Goal: Obtain resource: Obtain resource

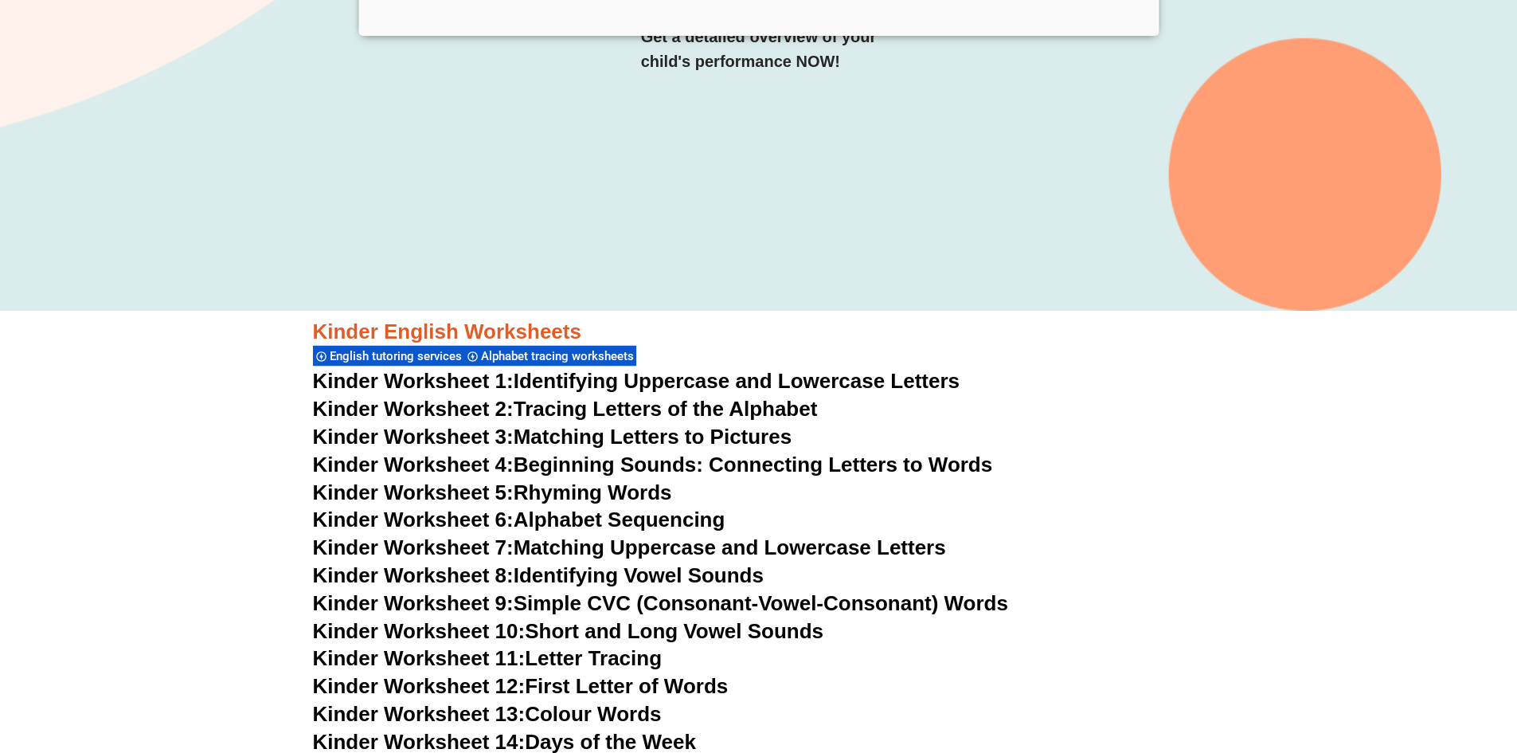
scroll to position [396, 0]
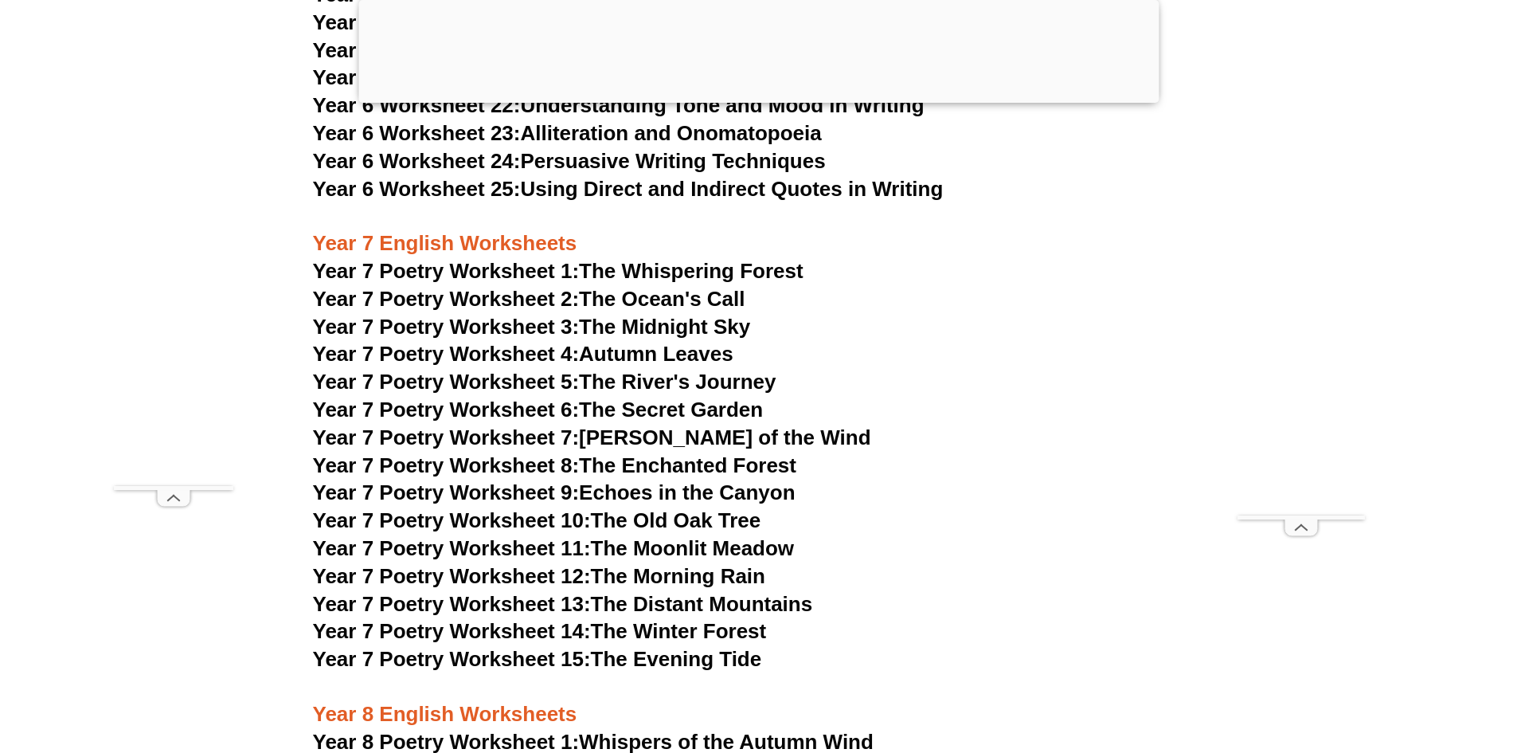
scroll to position [10034, 0]
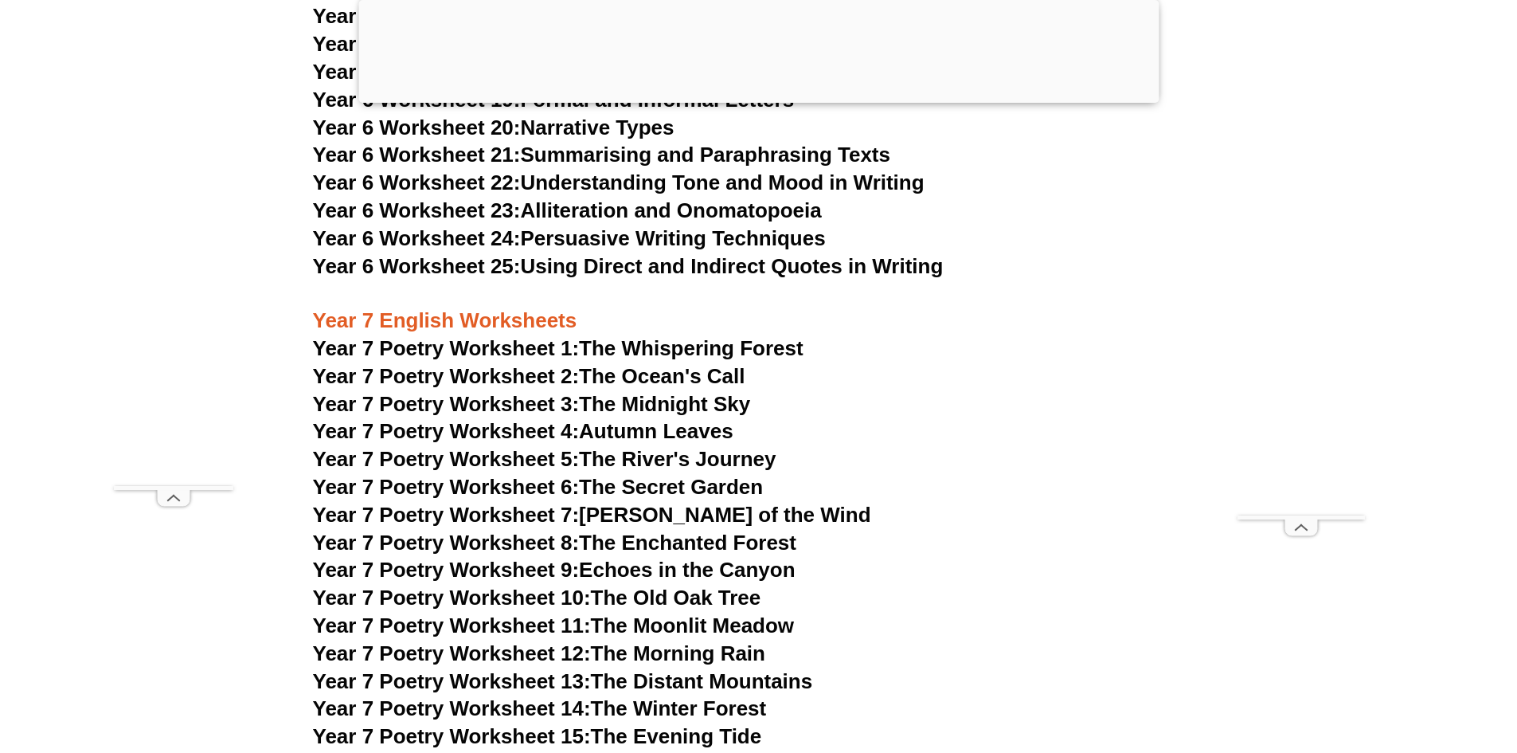
click at [634, 336] on link "Year 7 Poetry Worksheet 1: The Whispering Forest" at bounding box center [558, 348] width 491 height 24
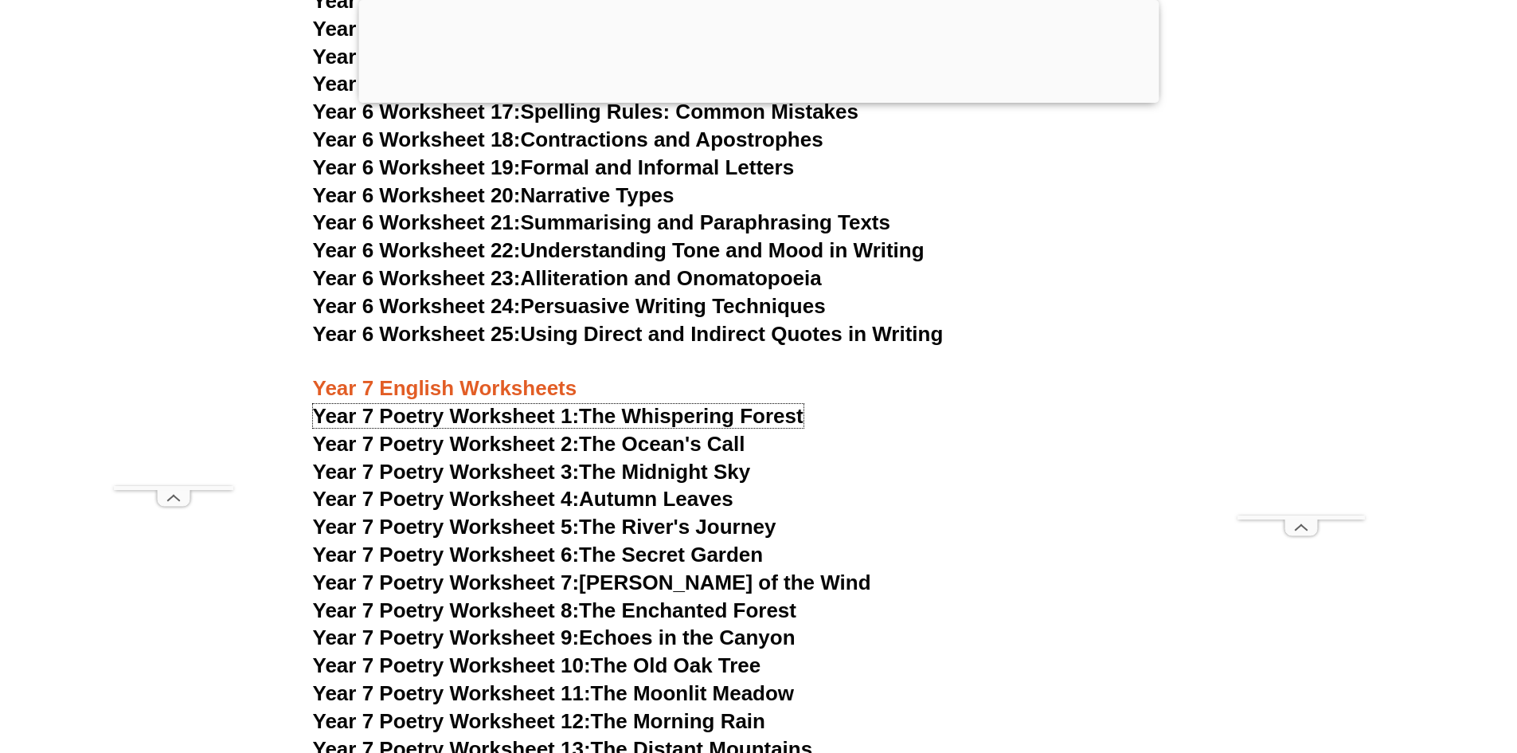
scroll to position [9875, 0]
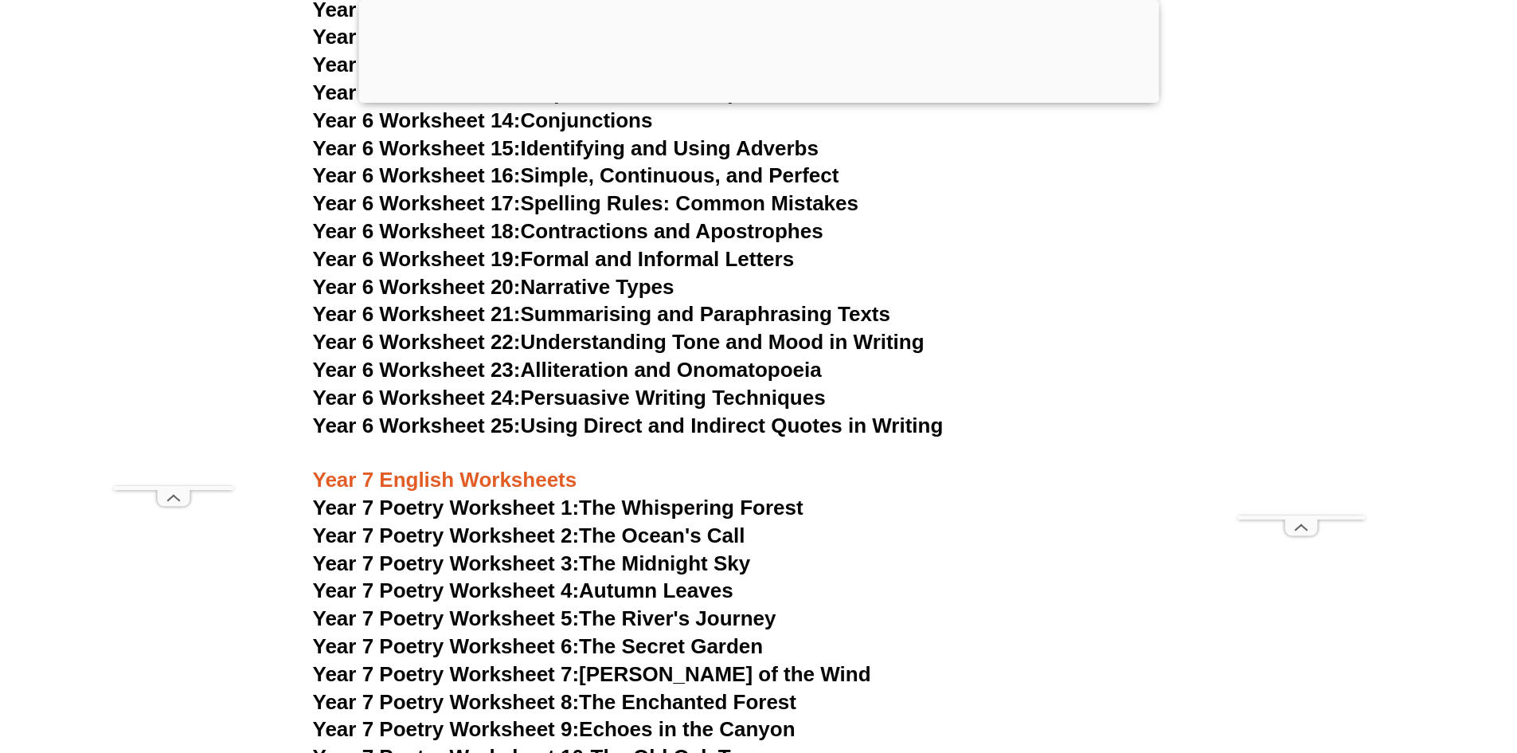
click at [614, 386] on link "Year 6 Worksheet 24: Persuasive Writing Techniques" at bounding box center [569, 398] width 513 height 24
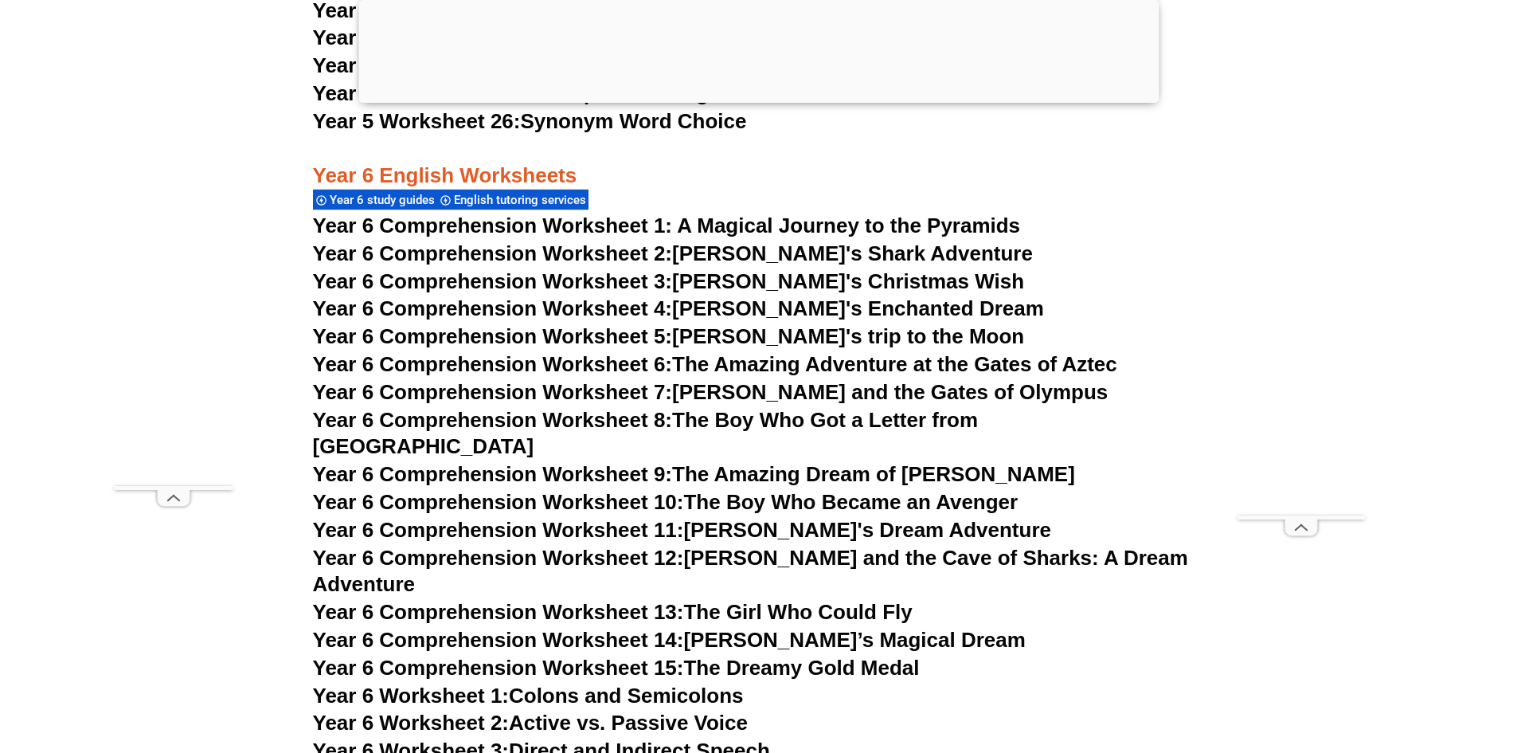
scroll to position [8919, 0]
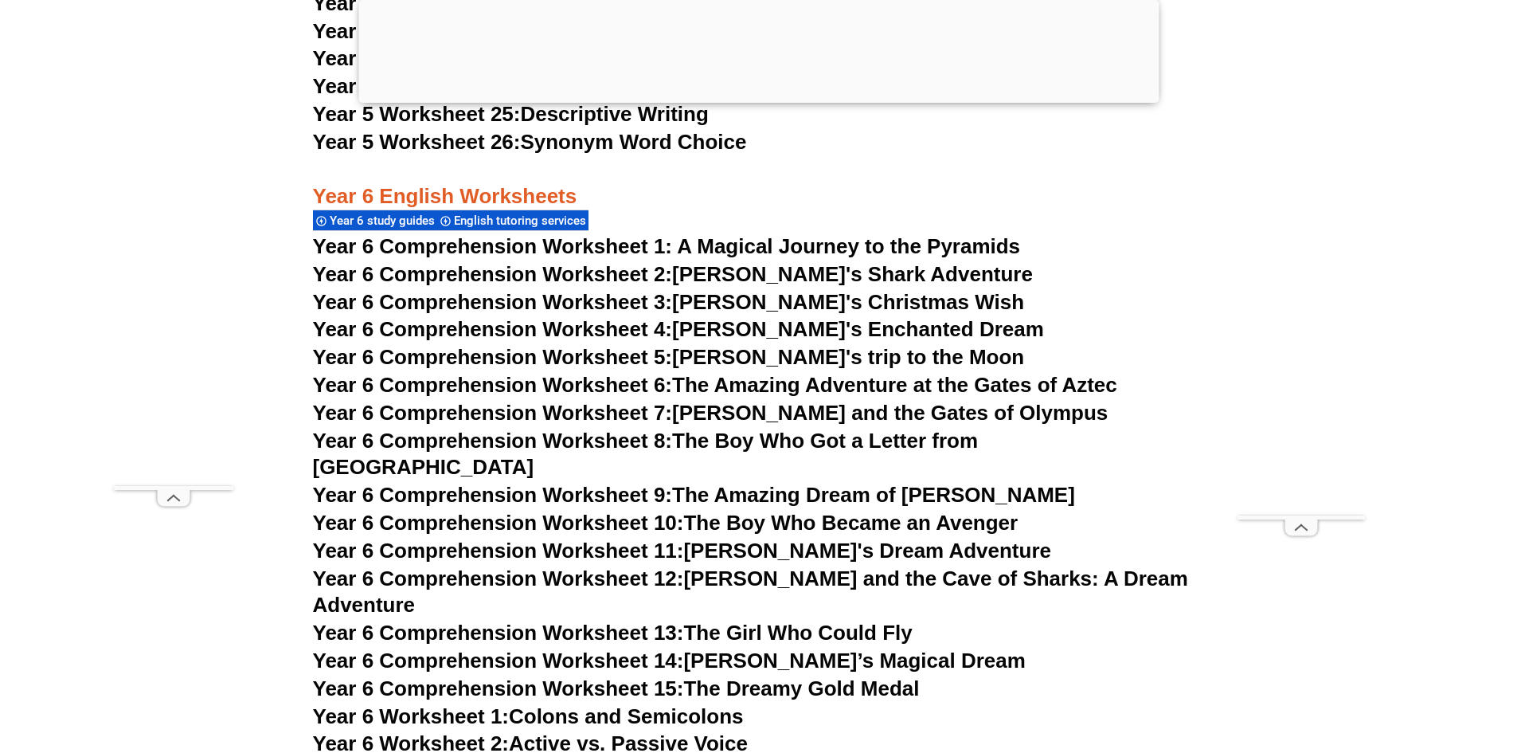
click at [731, 648] on link "Year 6 Comprehension Worksheet 14: [PERSON_NAME]’s Magical Dream" at bounding box center [669, 660] width 713 height 24
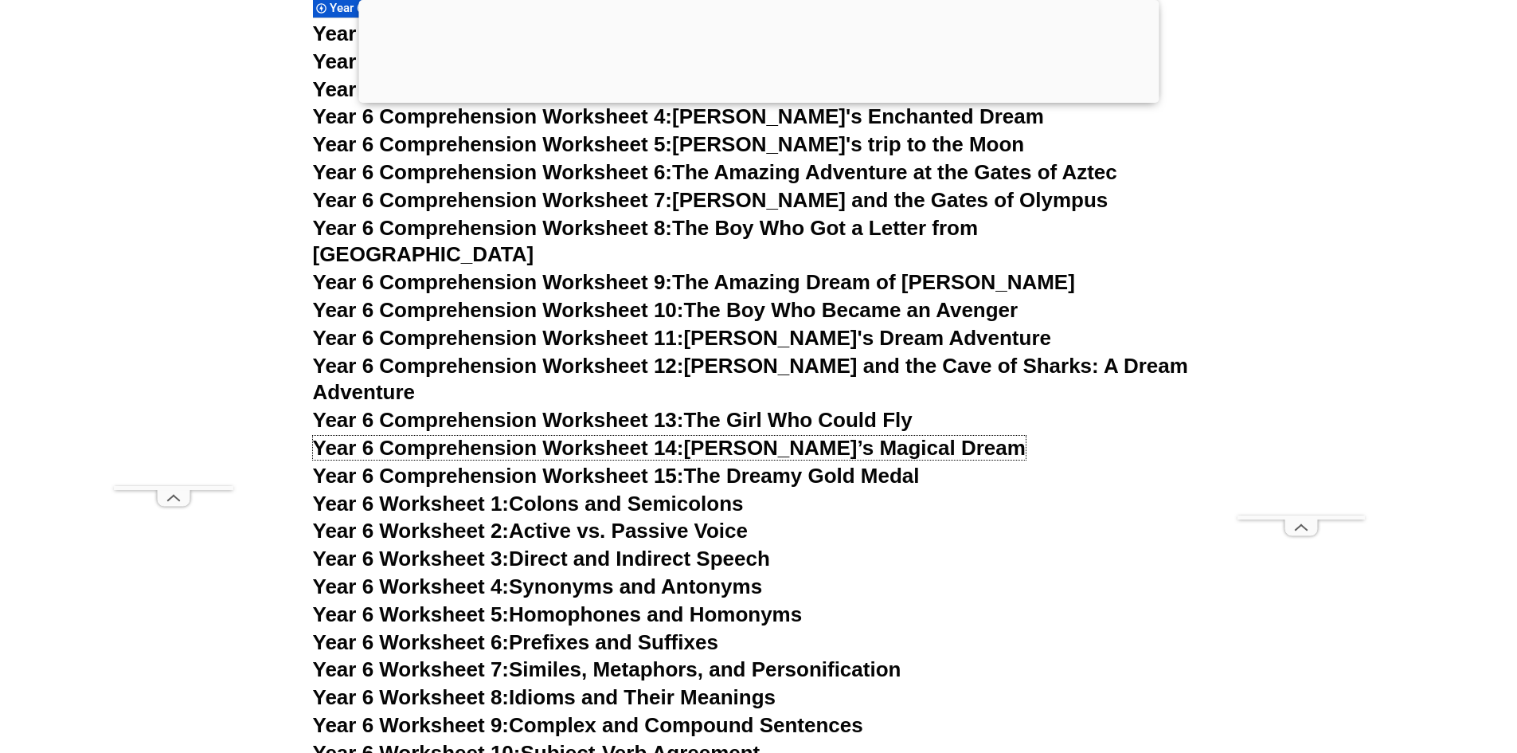
scroll to position [9158, 0]
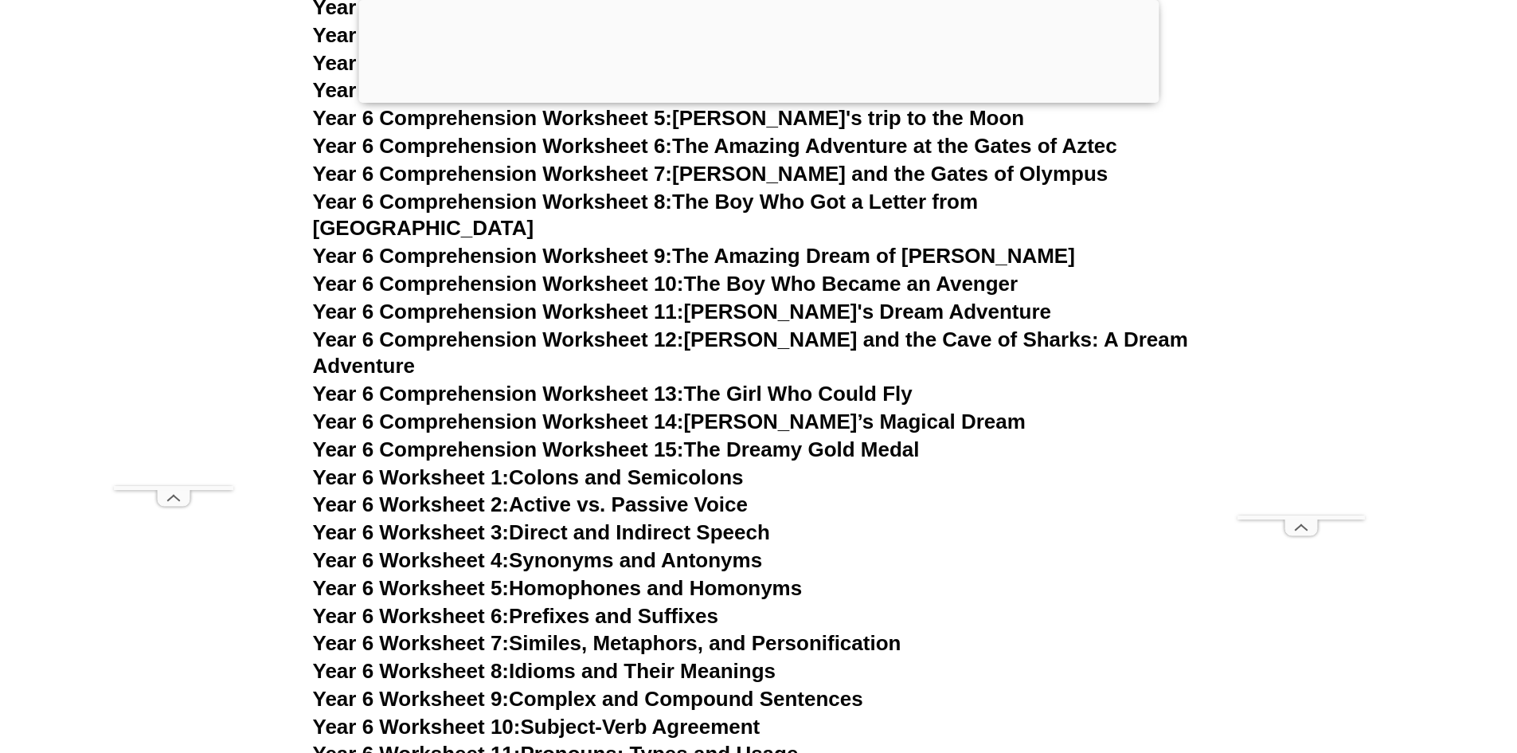
click at [641, 548] on link "Year 6 Worksheet 4: Synonyms and Antonyms" at bounding box center [538, 560] width 450 height 24
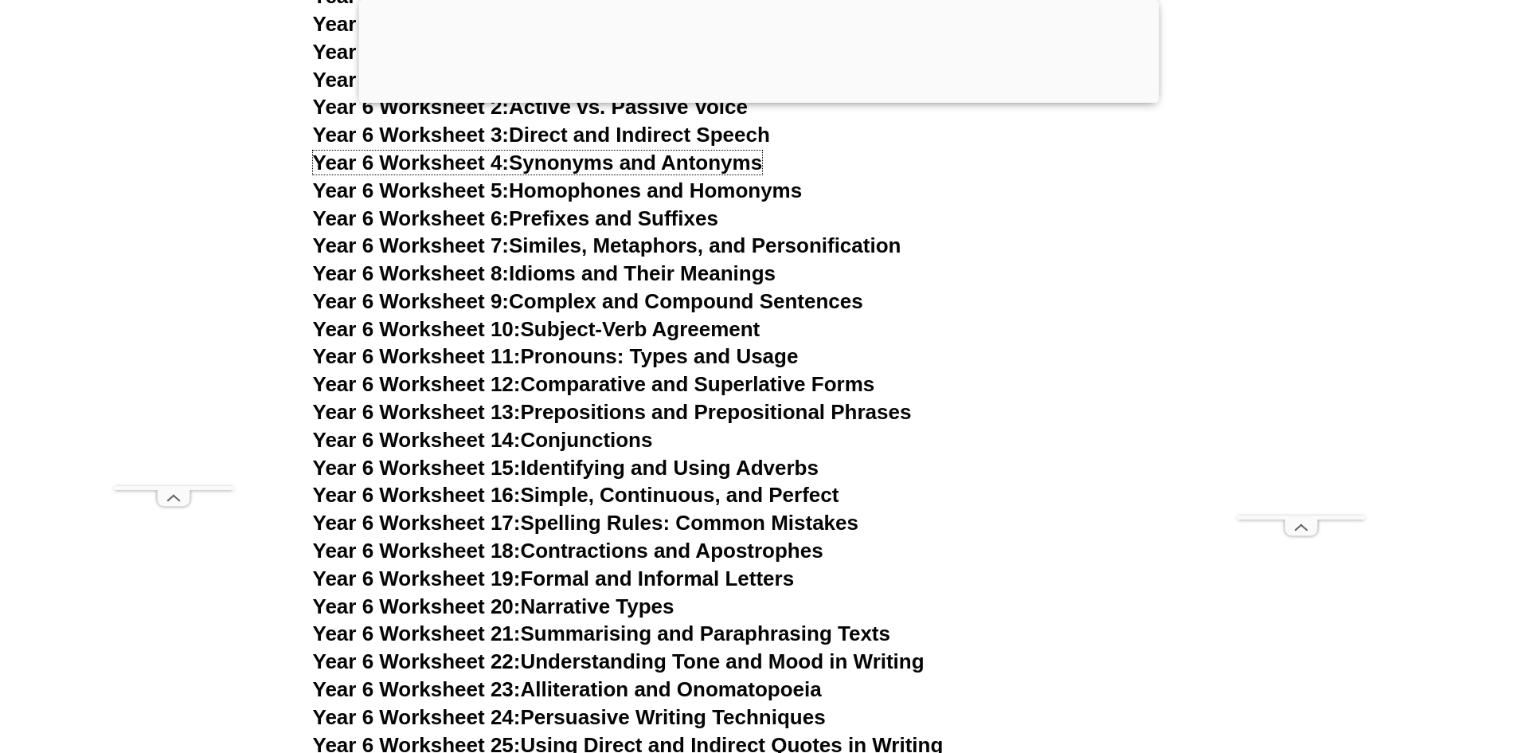
scroll to position [9556, 0]
click at [688, 455] on link "Year 6 Worksheet 15: Identifying and Using Adverbs" at bounding box center [566, 467] width 506 height 24
click at [640, 566] on link "Year 6 Worksheet 19: Formal and Informal Letters" at bounding box center [554, 578] width 482 height 24
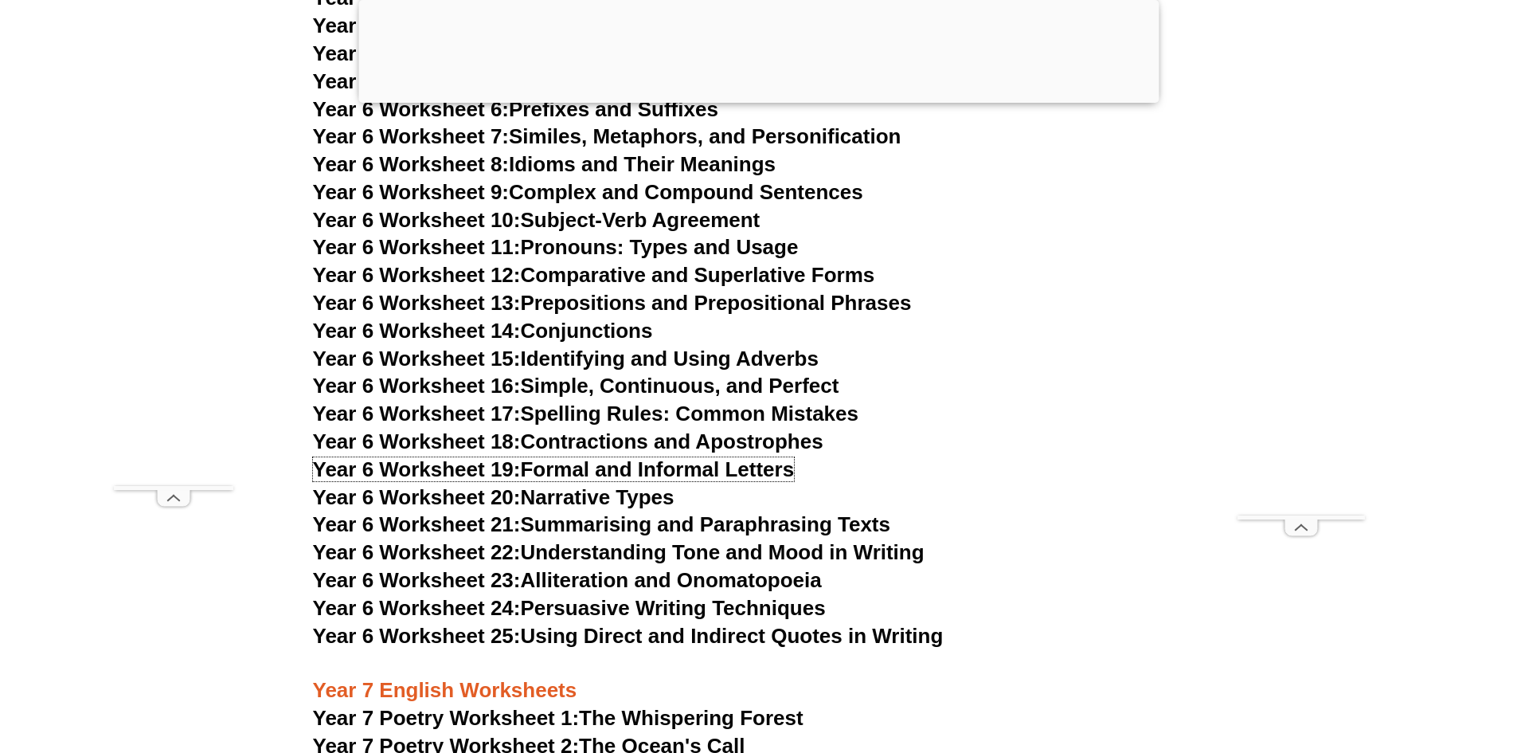
scroll to position [9715, 0]
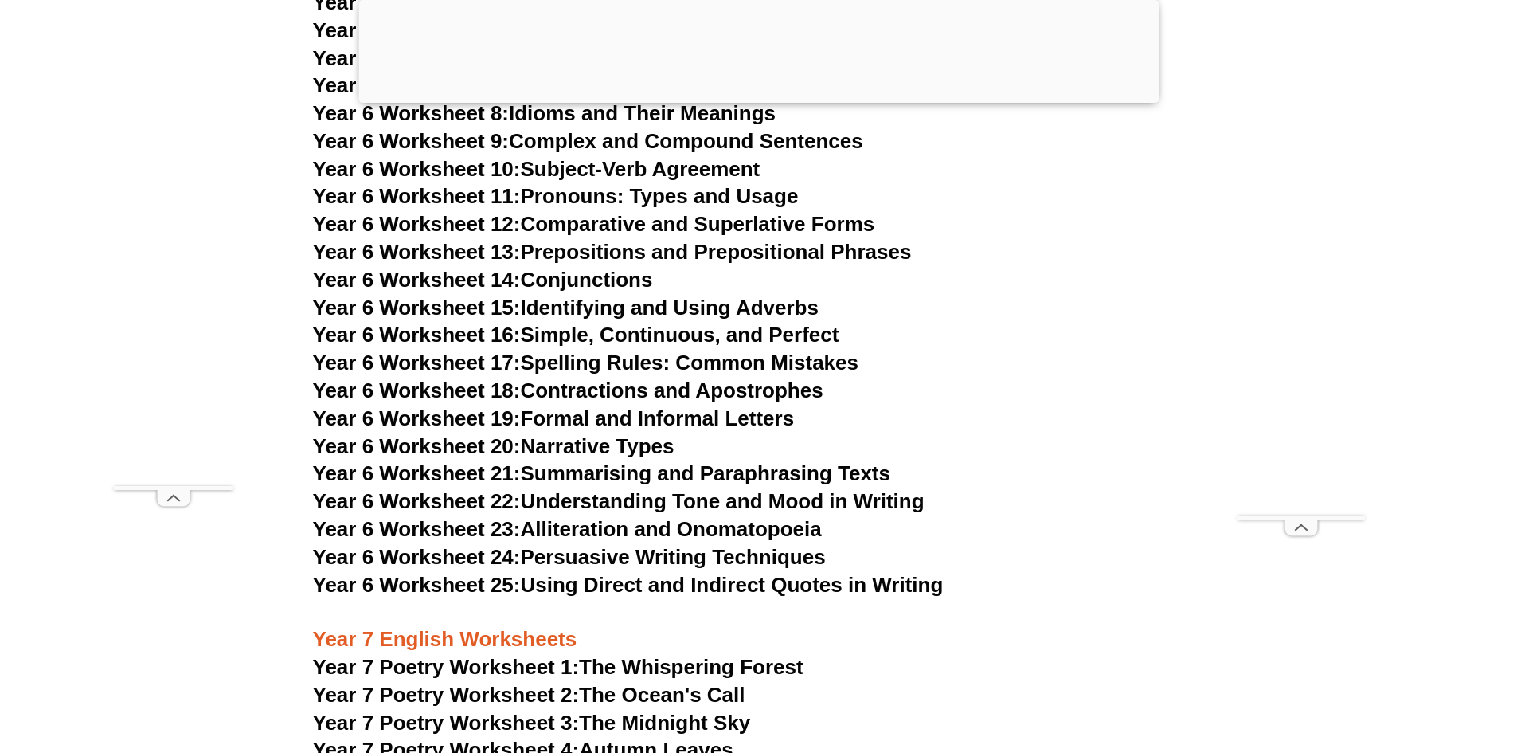
click at [652, 545] on link "Year 6 Worksheet 24: Persuasive Writing Techniques" at bounding box center [569, 557] width 513 height 24
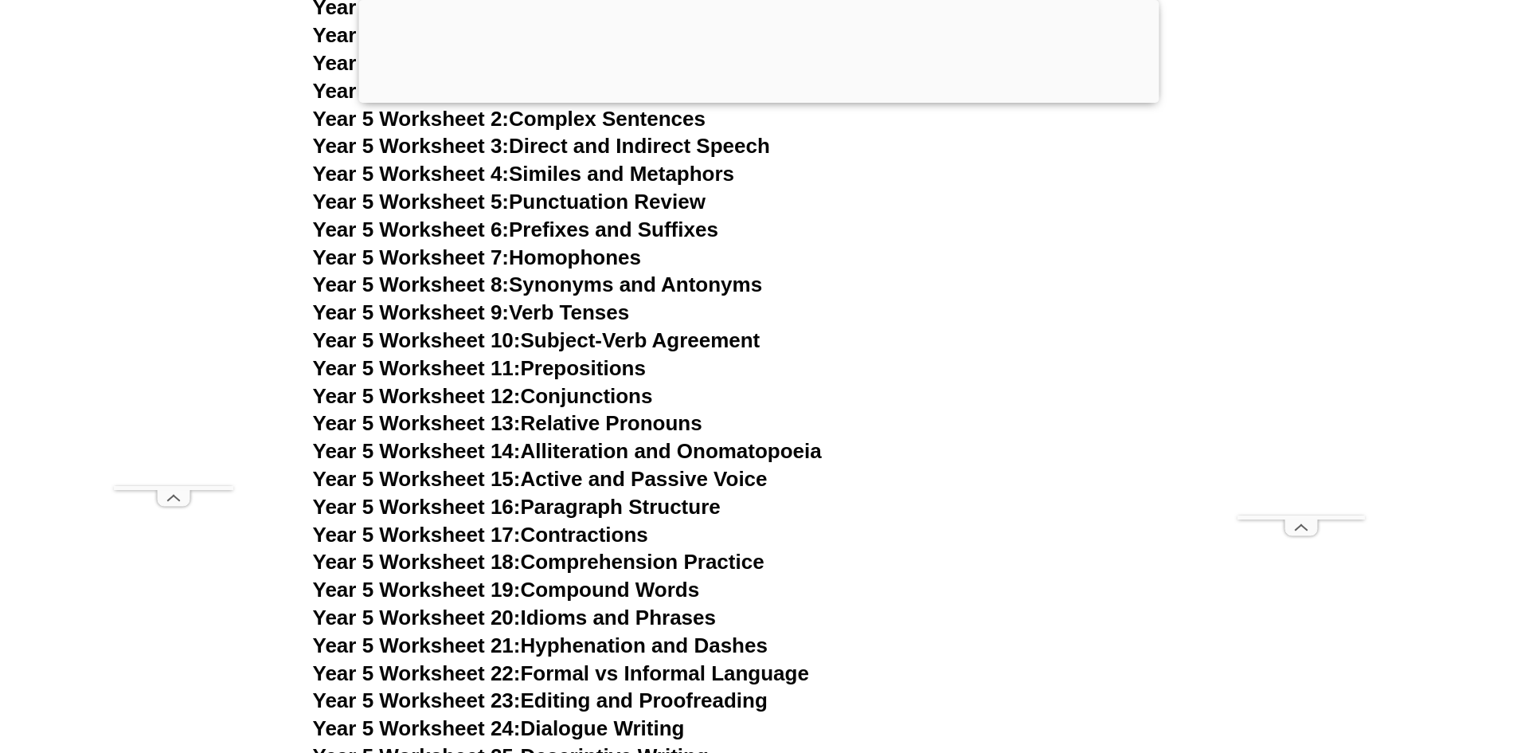
scroll to position [8202, 0]
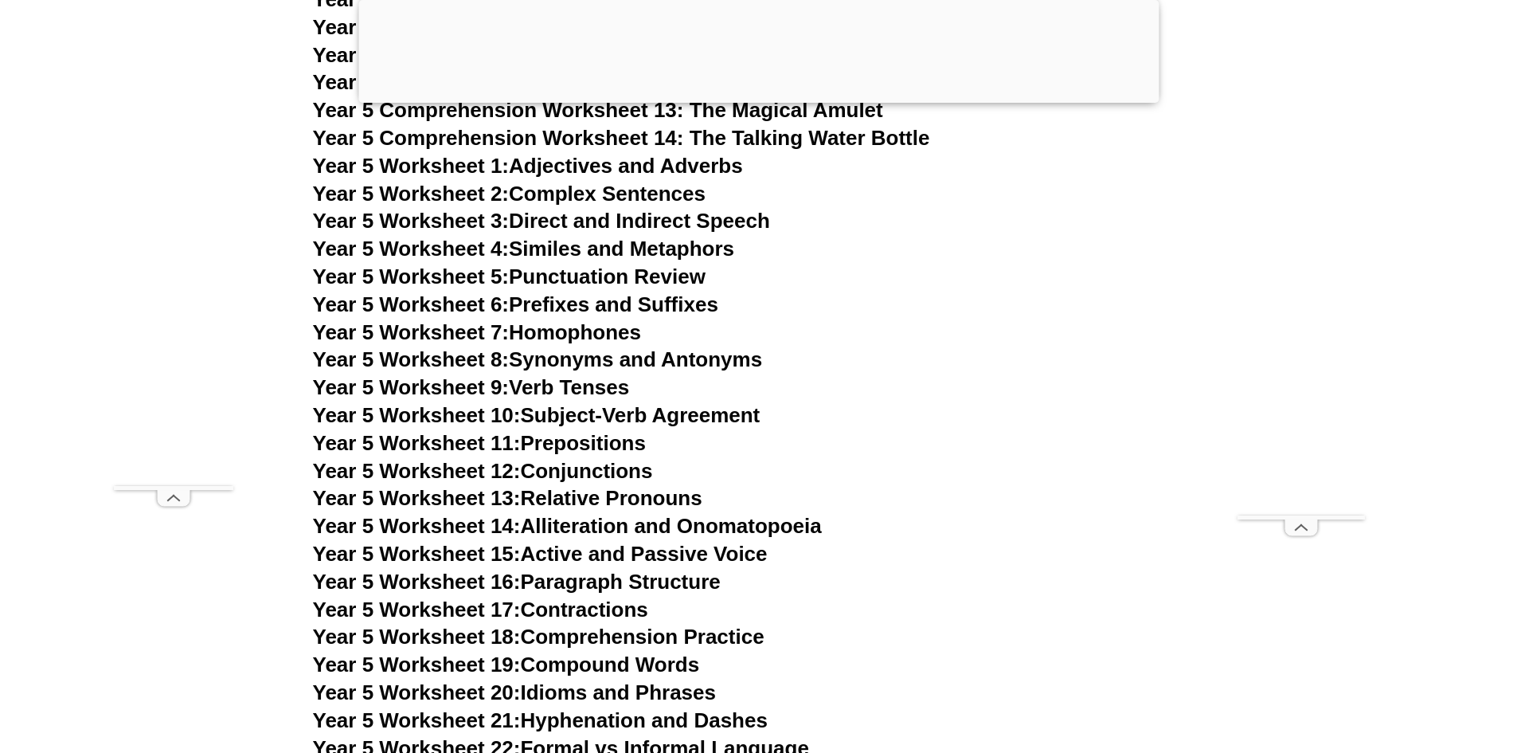
click at [652, 170] on link "Year 5 Worksheet 1: Adjectives and Adverbs" at bounding box center [528, 166] width 430 height 24
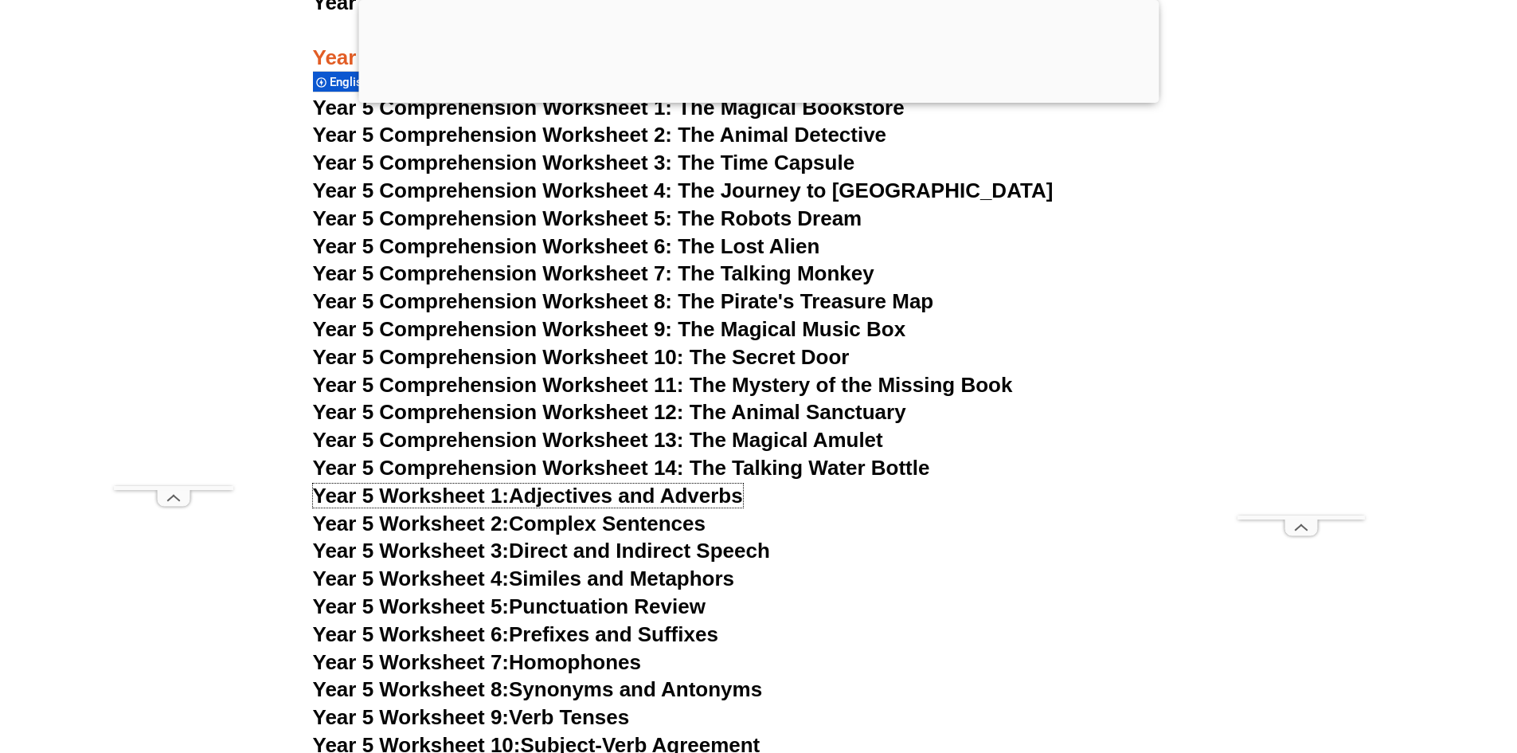
scroll to position [7883, 0]
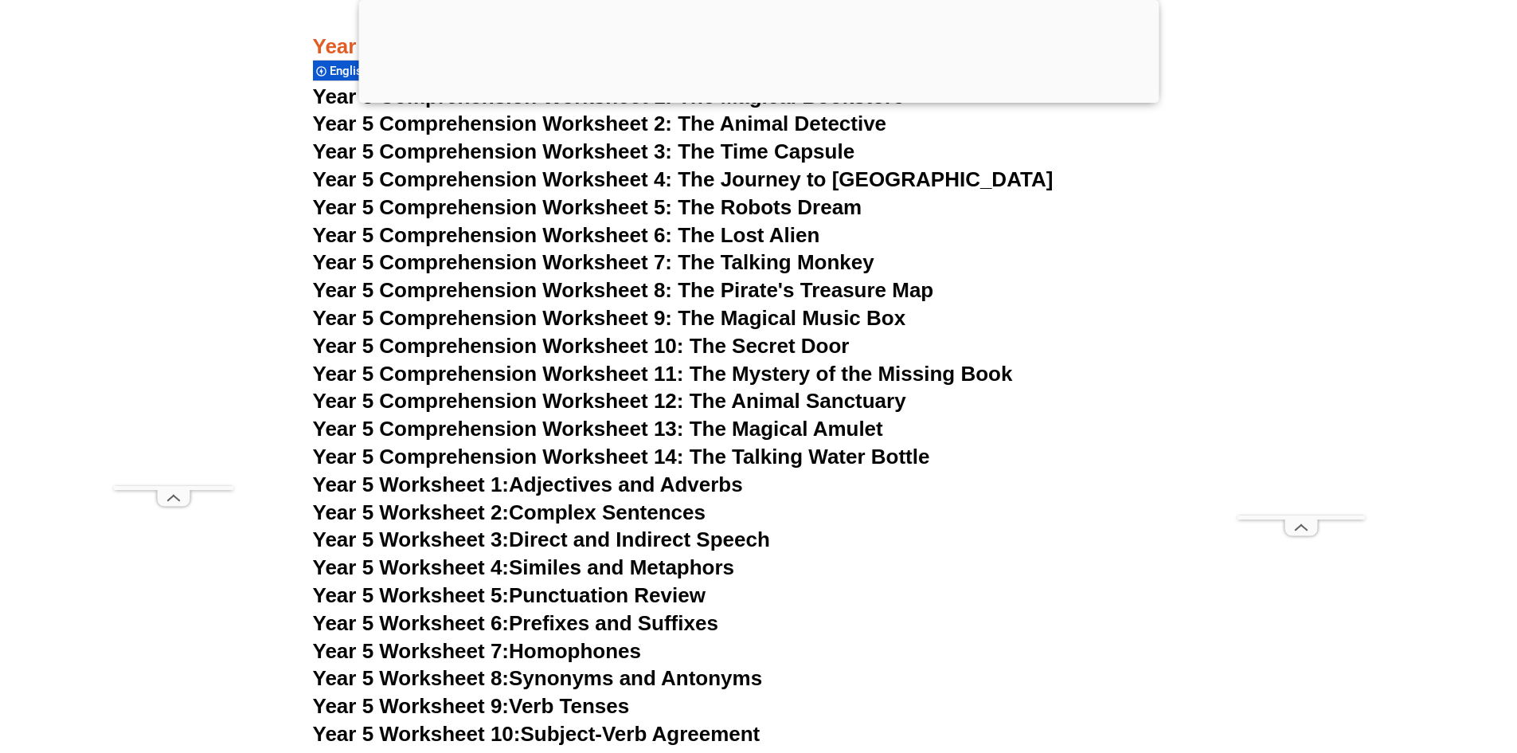
click at [624, 511] on link "Year 5 Worksheet 2: Complex Sentences" at bounding box center [509, 512] width 393 height 24
click at [675, 558] on link "Year 5 Worksheet 4: Similes and Metaphors" at bounding box center [524, 567] width 422 height 24
